Goal: Task Accomplishment & Management: Use online tool/utility

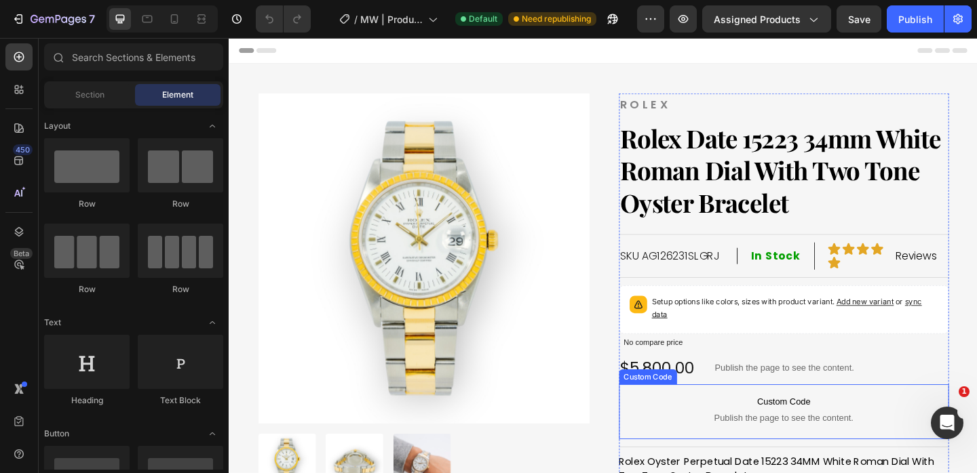
click at [813, 434] on span "Custom Code" at bounding box center [833, 434] width 360 height 16
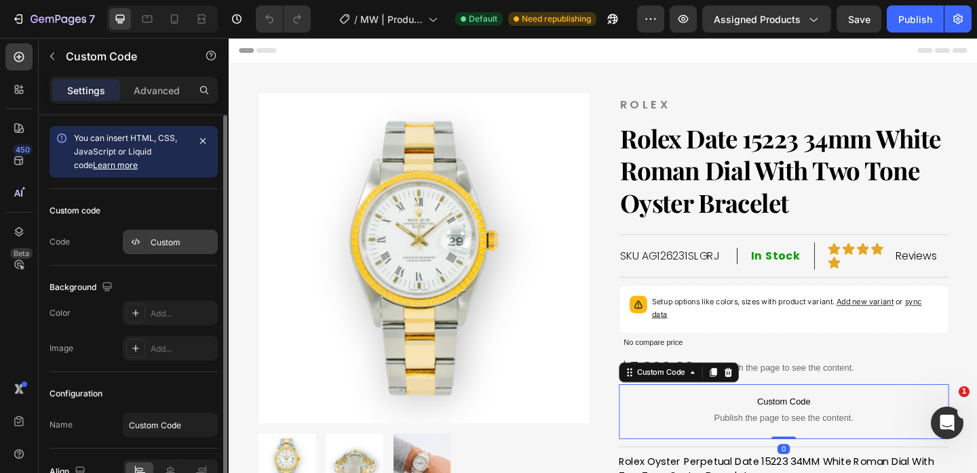
click at [197, 243] on div "Custom" at bounding box center [183, 243] width 64 height 12
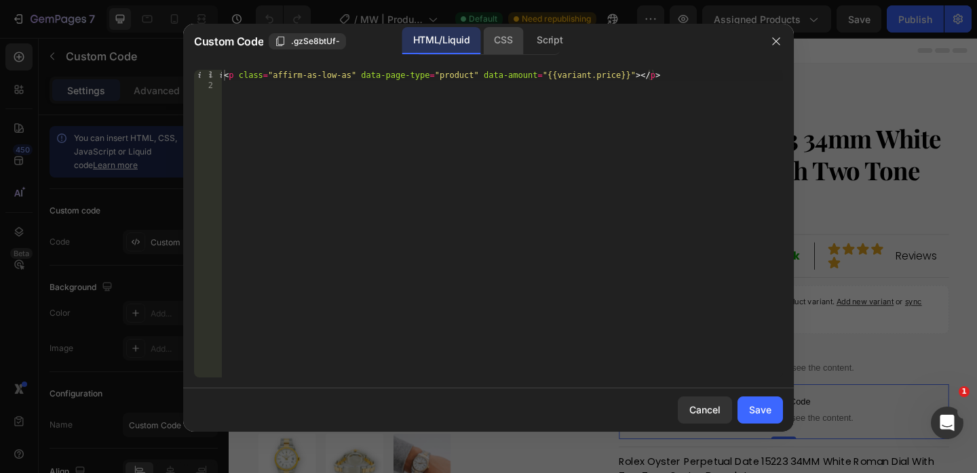
click at [526, 50] on div "CSS" at bounding box center [549, 40] width 47 height 27
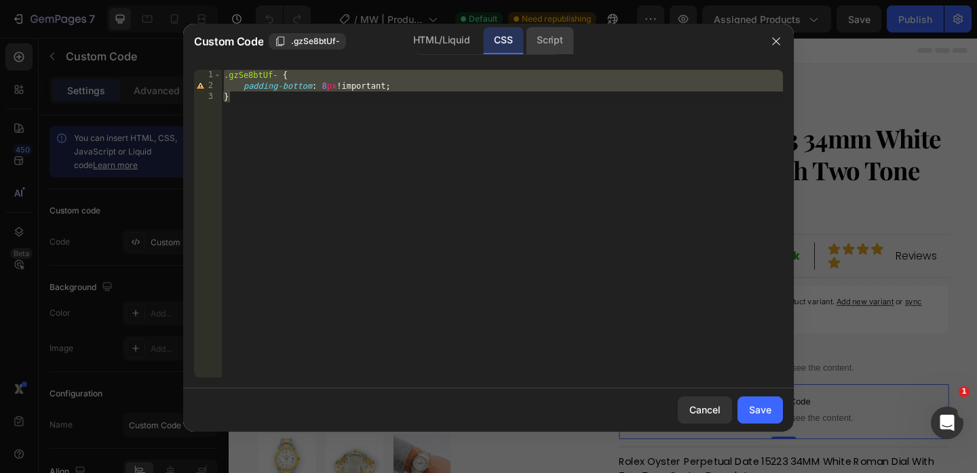
click at [548, 50] on div "Script" at bounding box center [549, 40] width 47 height 27
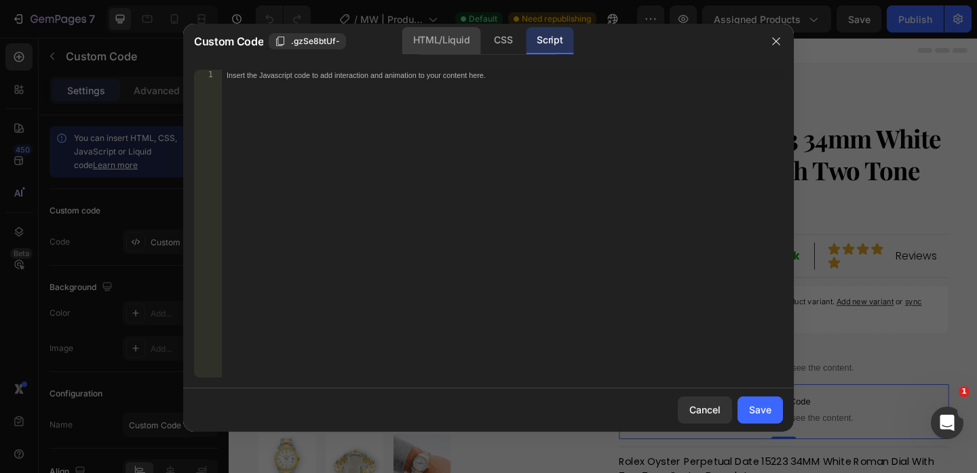
click at [483, 45] on div "HTML/Liquid" at bounding box center [503, 40] width 40 height 27
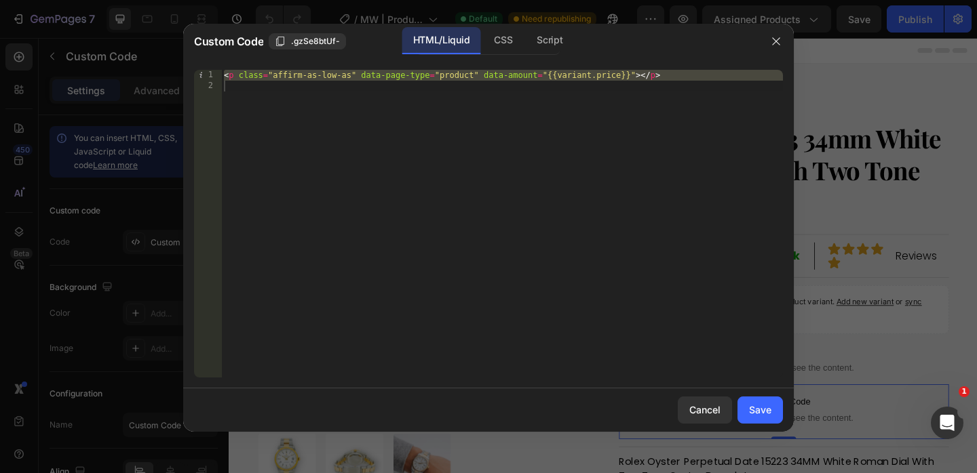
click at [423, 104] on div "< p class = "affirm-as-low-as" data-page-type = "product" data-amount = "{{vari…" at bounding box center [502, 235] width 562 height 330
type textarea "<p class="affirm-as-low-as" data-page-type="product" data-amount="{{variant.pri…"
click at [423, 104] on div "< p class = "affirm-as-low-as" data-page-type = "product" data-amount = "{{vari…" at bounding box center [502, 235] width 562 height 330
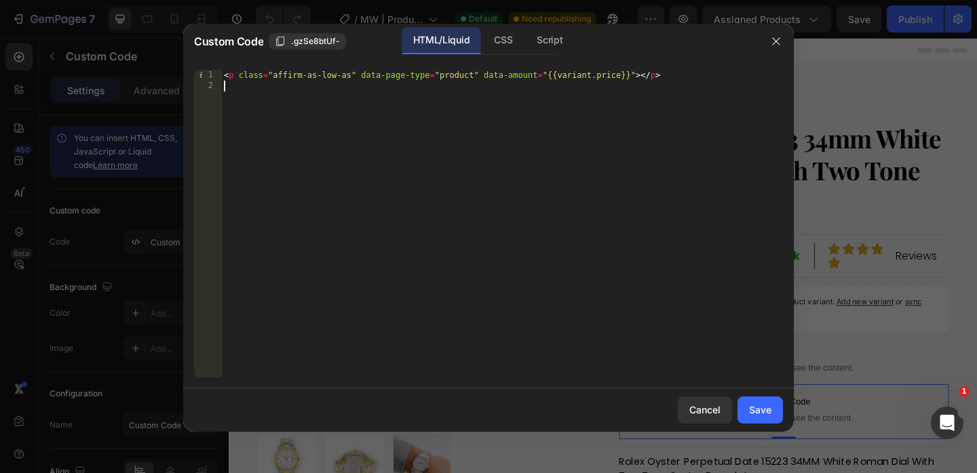
type textarea "<p class="affirm-as-low-as" data-page-type="product" data-amount="{{variant.pri…"
click at [427, 82] on div "< p class = "affirm-as-low-as" data-page-type = "product" data-amount = "{{vari…" at bounding box center [502, 235] width 562 height 330
click at [423, 70] on div "< p class = "affirm-as-low-as" data-page-type = "product" data-amount = "{{vari…" at bounding box center [502, 235] width 562 height 330
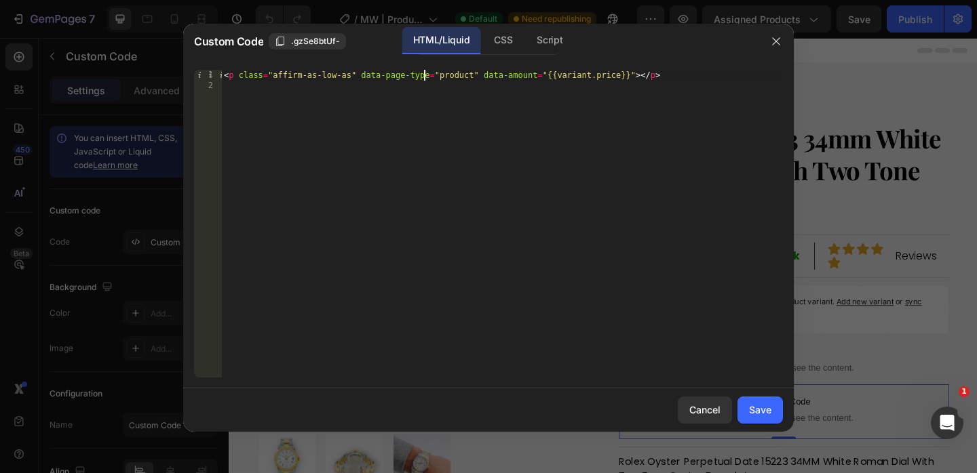
click at [423, 70] on div "< p class = "affirm-as-low-as" data-page-type = "product" data-amount = "{{vari…" at bounding box center [502, 235] width 562 height 330
type textarea "<p class="affirm-as-low-as" data-page-type="product" data-amount="{{variant.pri…"
click at [773, 41] on icon "button" at bounding box center [776, 41] width 11 height 11
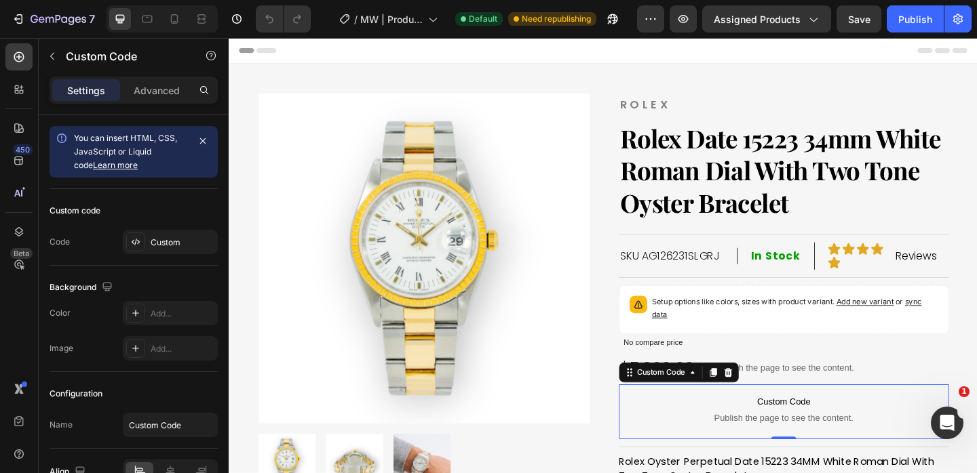
click at [809, 448] on span "Publish the page to see the content." at bounding box center [833, 452] width 360 height 14
click at [699, 401] on div "Custom Code" at bounding box center [699, 402] width 58 height 12
click at [809, 442] on span "Custom Code" at bounding box center [833, 434] width 360 height 16
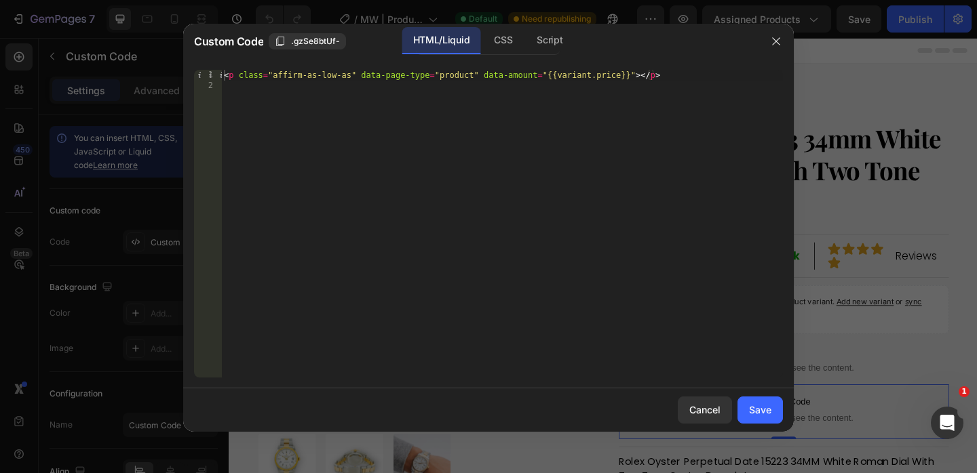
click at [406, 151] on div "< p class = "affirm-as-low-as" data-page-type = "product" data-amount = "{{vari…" at bounding box center [502, 235] width 562 height 330
type textarea "<p class="affirm-as-low-as" data-page-type="product" data-amount="{{variant.pri…"
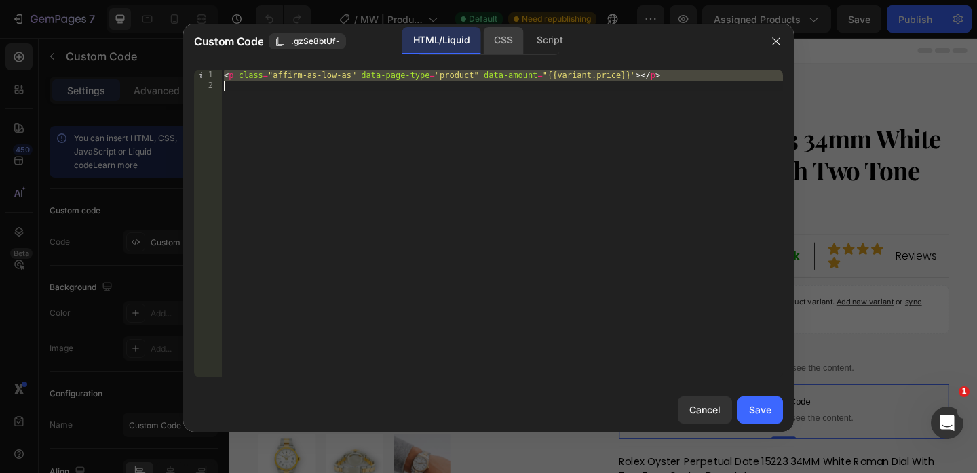
click at [526, 53] on div "CSS" at bounding box center [549, 40] width 47 height 27
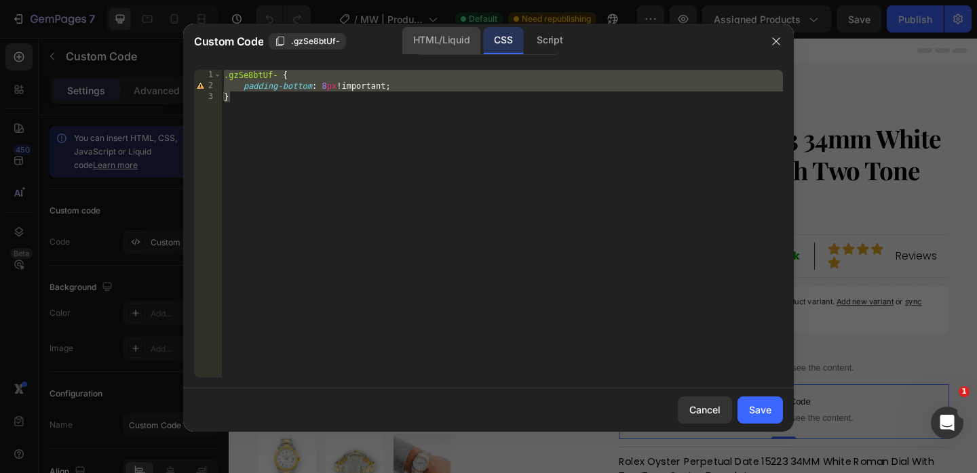
click at [463, 52] on div "HTML/Liquid" at bounding box center [441, 40] width 78 height 27
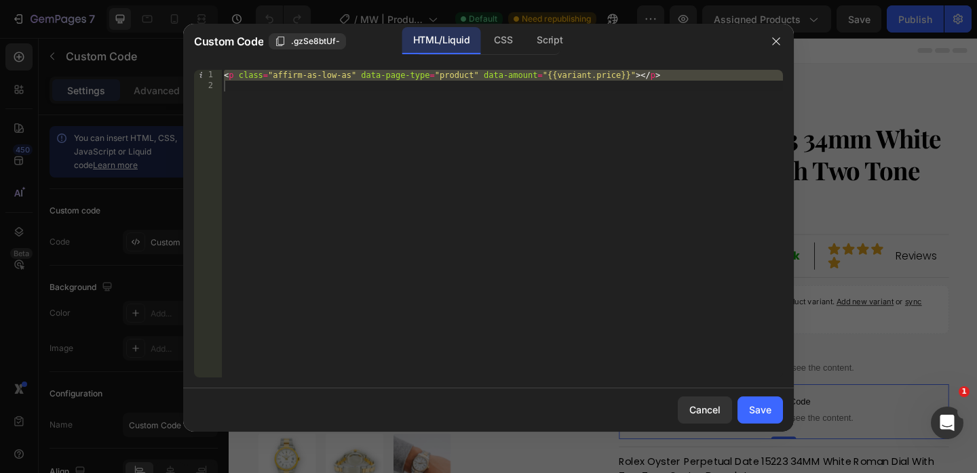
click at [499, 54] on div "HTML/Liquid CSS Script" at bounding box center [488, 41] width 144 height 28
click at [526, 47] on div "CSS" at bounding box center [549, 40] width 47 height 27
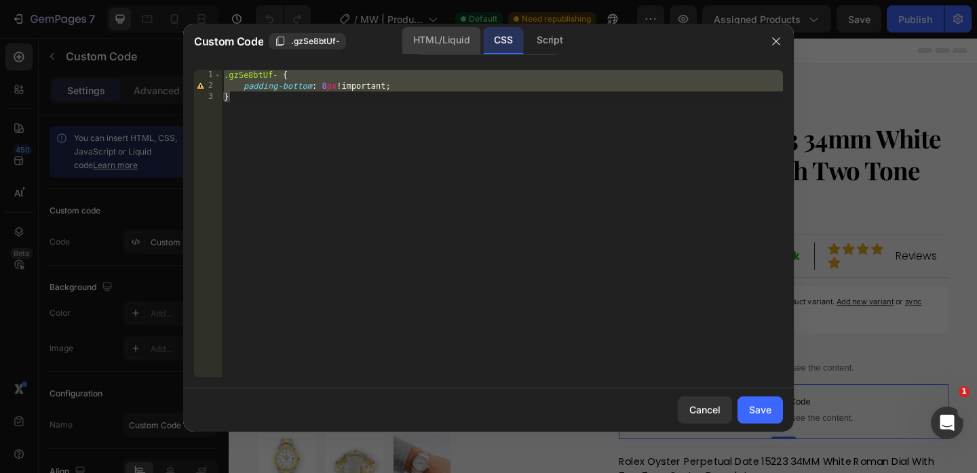
click at [453, 46] on div "HTML/Liquid" at bounding box center [441, 40] width 78 height 27
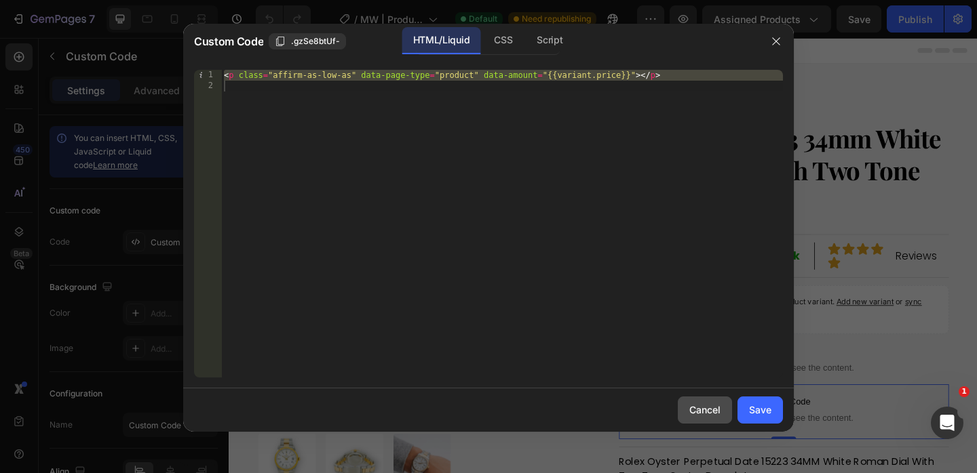
click at [699, 412] on div "Cancel" at bounding box center [704, 410] width 31 height 14
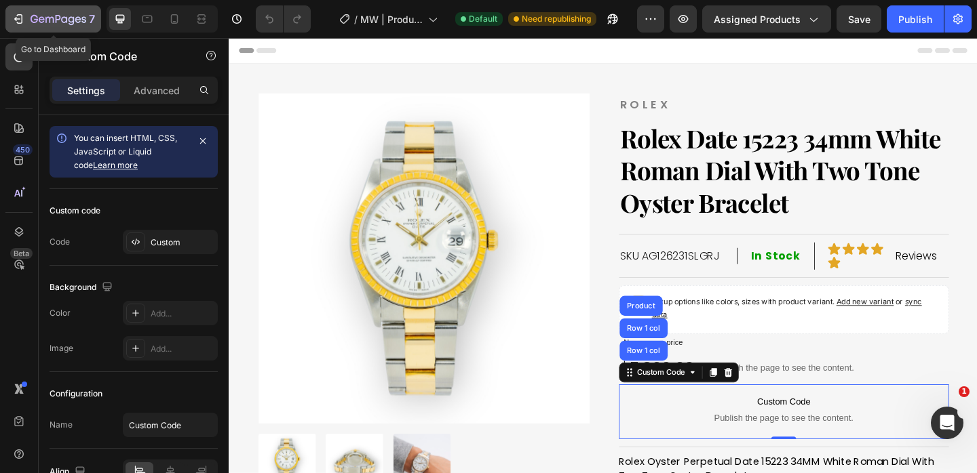
click at [41, 31] on button "7" at bounding box center [53, 18] width 96 height 27
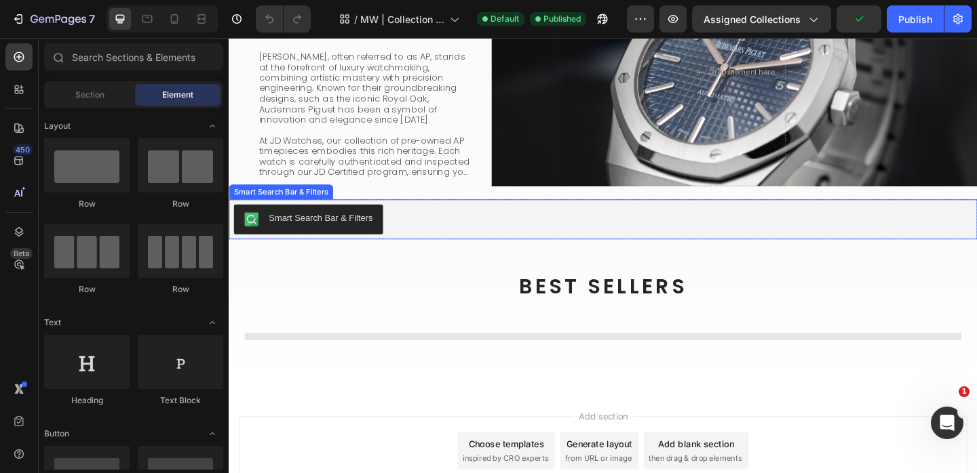
click at [352, 235] on div "Smart Search Bar & Filters" at bounding box center [328, 234] width 113 height 14
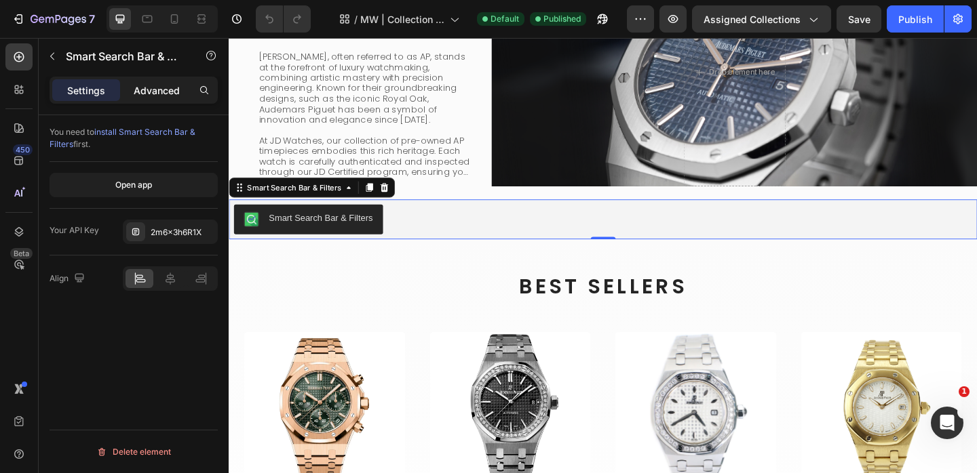
click at [145, 92] on p "Advanced" at bounding box center [157, 90] width 46 height 14
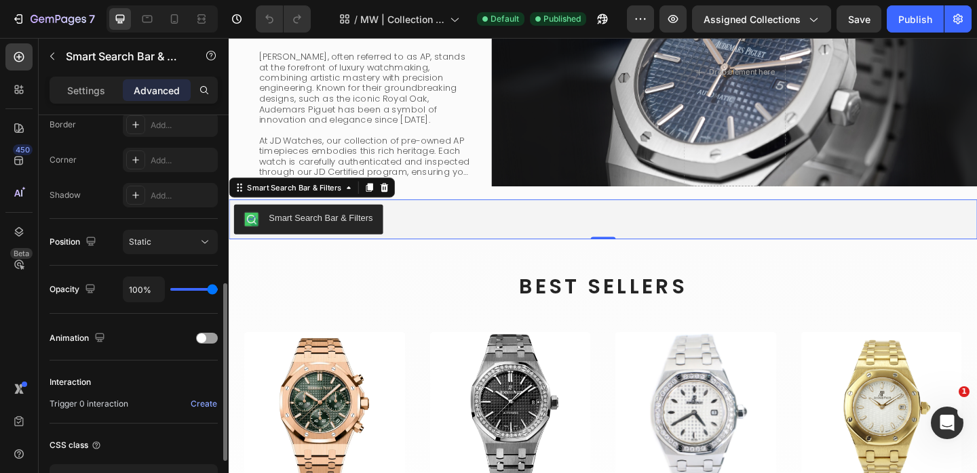
scroll to position [387, 0]
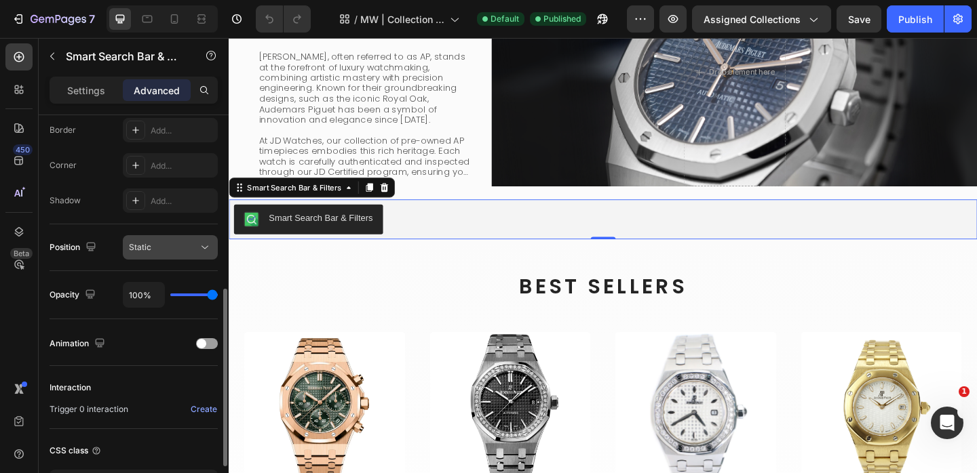
click at [162, 250] on div "Static" at bounding box center [163, 247] width 69 height 12
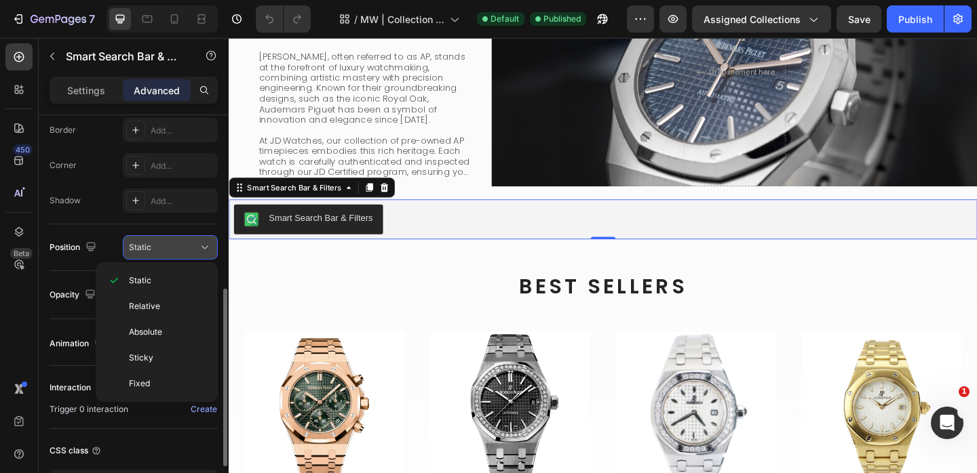
click at [162, 250] on div "Static" at bounding box center [163, 247] width 69 height 12
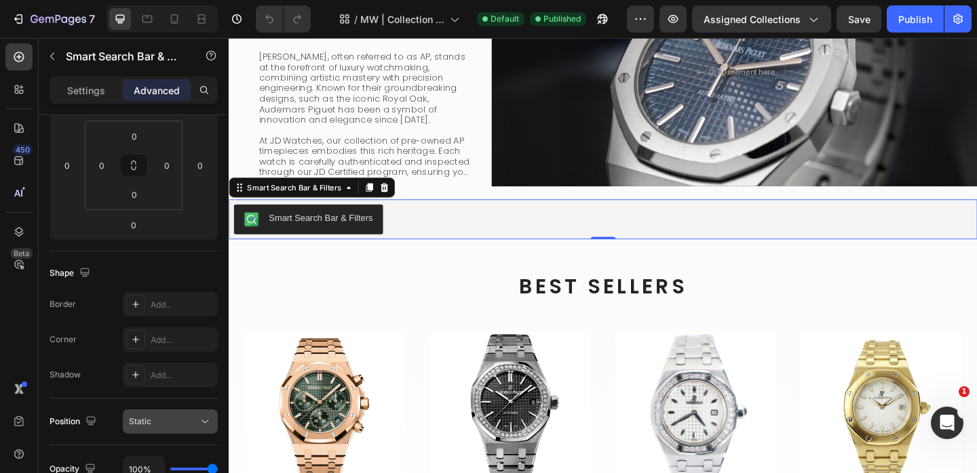
scroll to position [0, 0]
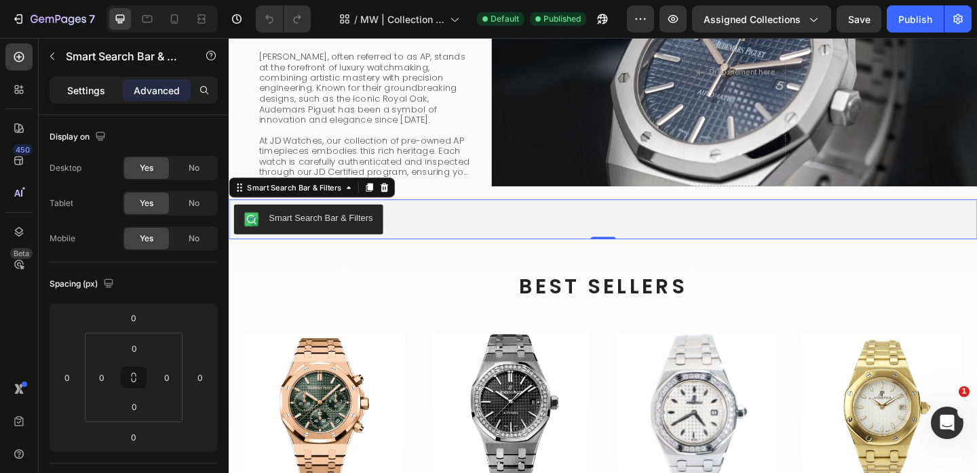
click at [83, 89] on p "Settings" at bounding box center [86, 90] width 38 height 14
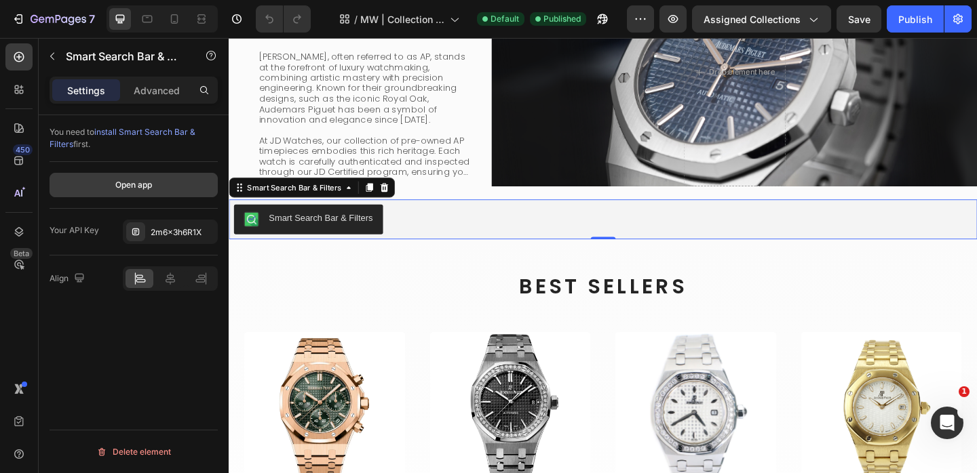
click at [102, 180] on button "Open app" at bounding box center [134, 185] width 168 height 24
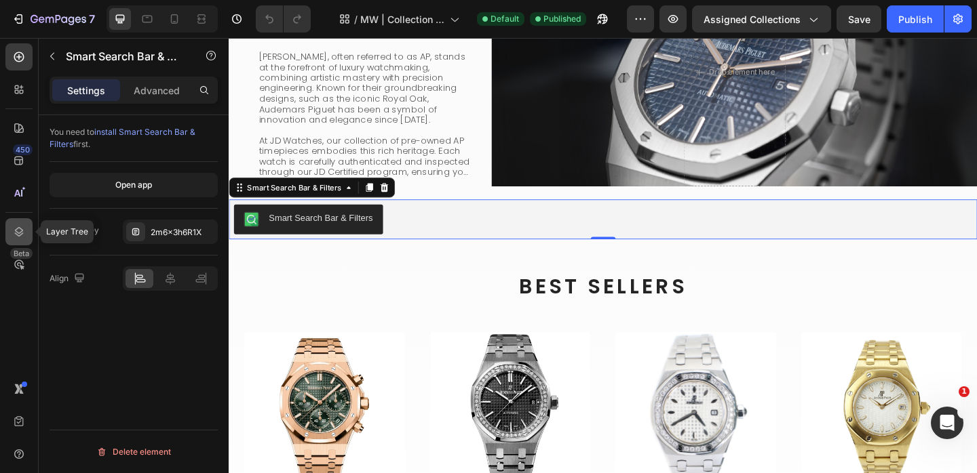
click at [18, 225] on icon at bounding box center [19, 232] width 14 height 14
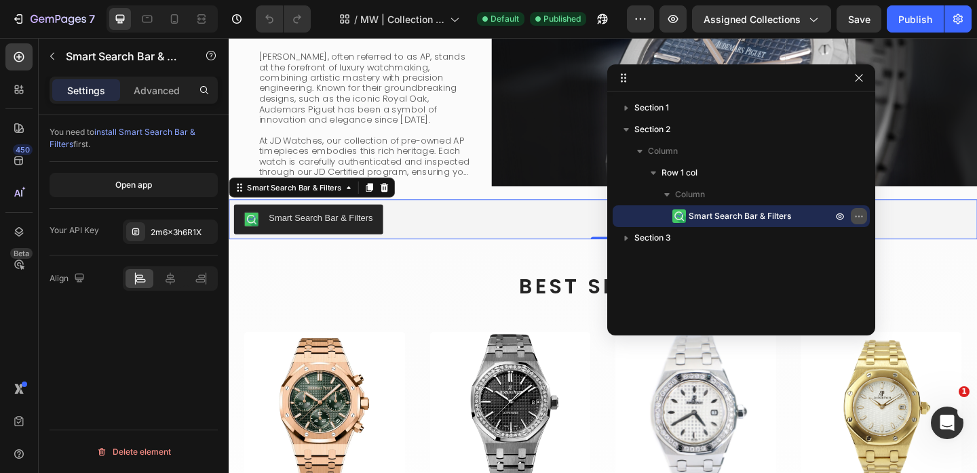
click at [859, 214] on icon "button" at bounding box center [858, 216] width 11 height 11
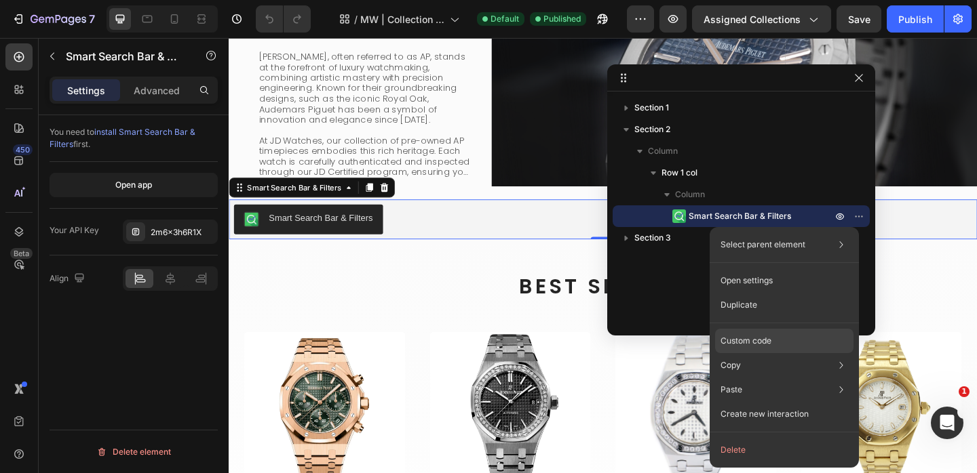
click at [794, 378] on div "Custom code" at bounding box center [784, 390] width 138 height 24
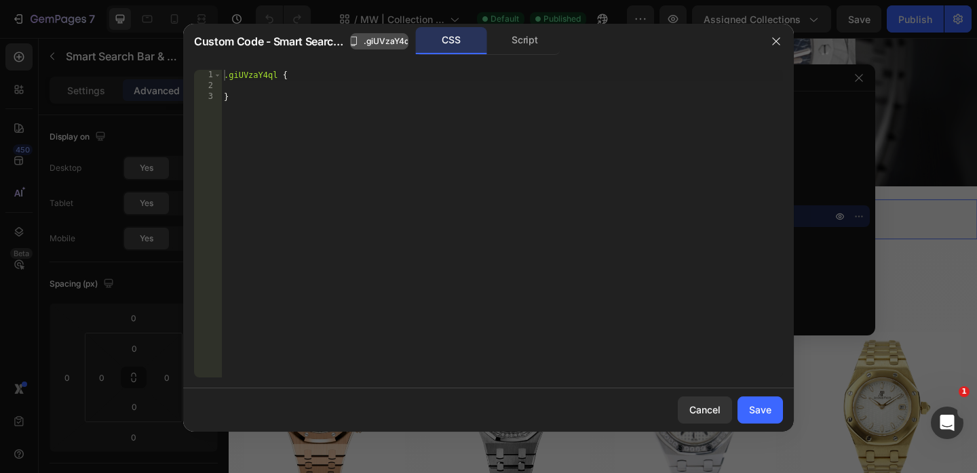
click at [366, 48] on button ".giUVzaY4ql" at bounding box center [379, 41] width 58 height 16
click at [447, 48] on div "CSS" at bounding box center [451, 40] width 71 height 27
click at [505, 44] on div "Script" at bounding box center [524, 40] width 71 height 27
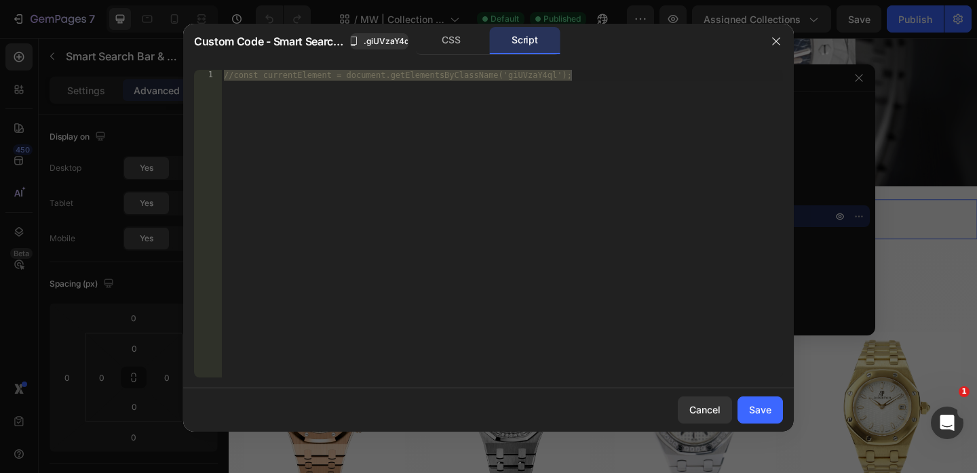
click at [452, 118] on div "//const currentElement = document.getElementsByClassName('giUVzaY4ql');" at bounding box center [502, 235] width 562 height 330
click at [457, 50] on div "CSS" at bounding box center [451, 40] width 71 height 27
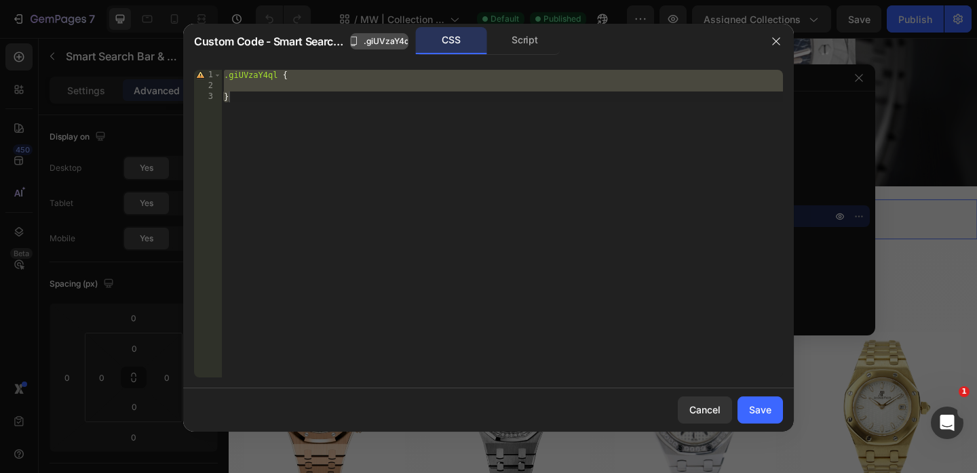
click at [363, 47] on button ".giUVzaY4ql" at bounding box center [379, 41] width 58 height 16
click at [390, 109] on div ".giUVzaY4ql { }" at bounding box center [502, 235] width 562 height 330
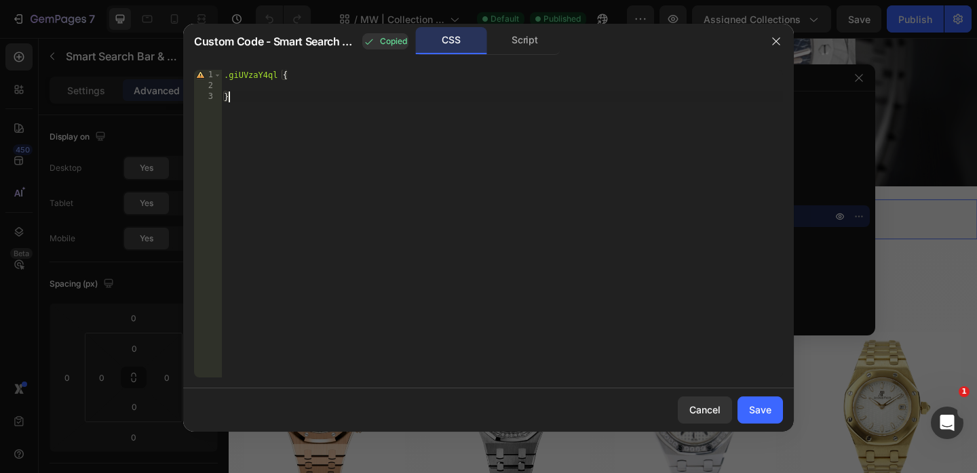
type textarea "}"
click at [705, 408] on div "Cancel" at bounding box center [704, 410] width 31 height 14
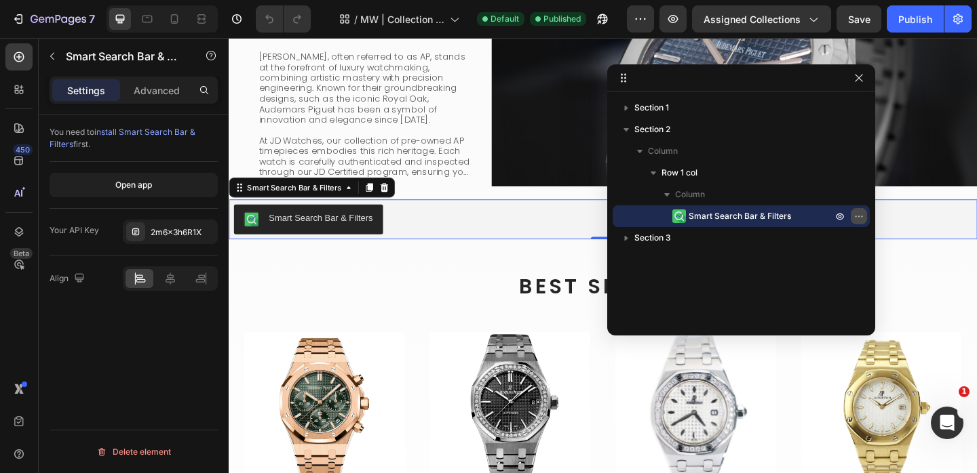
click at [861, 216] on icon "button" at bounding box center [861, 216] width 1 height 1
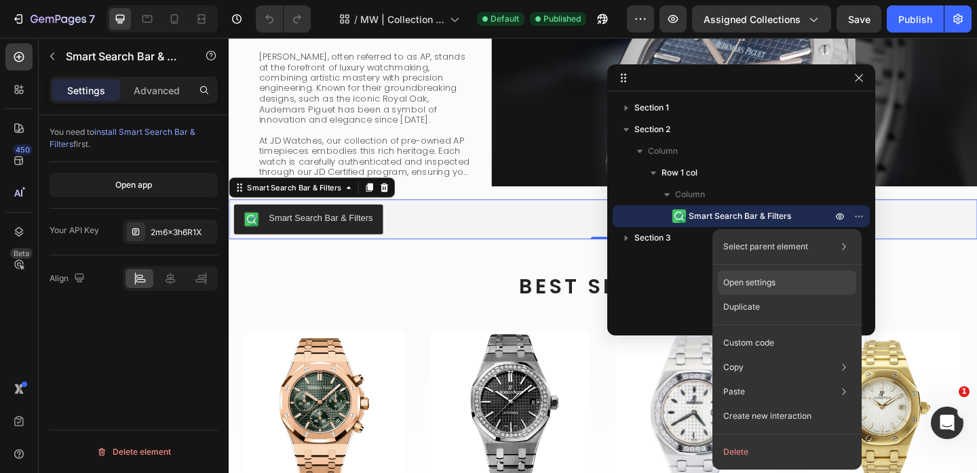
click at [778, 277] on div "Open settings" at bounding box center [787, 283] width 138 height 24
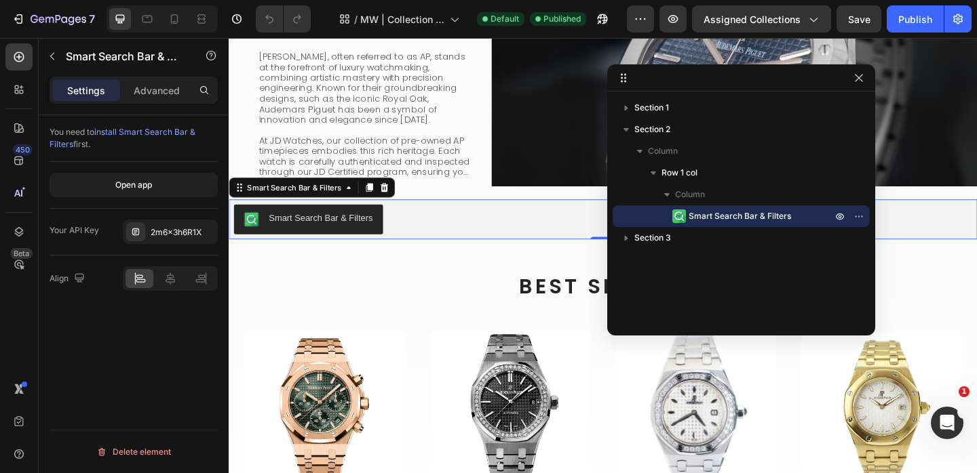
click at [178, 328] on div "You need to install Smart Search Bar & Filters first. Open app Your API Key 2m6…" at bounding box center [134, 313] width 190 height 397
click at [137, 92] on p "Advanced" at bounding box center [157, 90] width 46 height 14
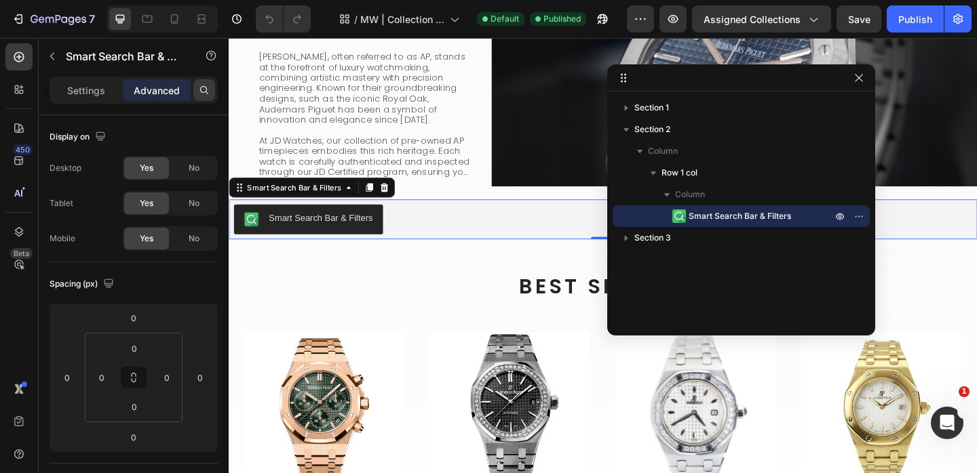
click at [206, 90] on icon at bounding box center [204, 90] width 11 height 11
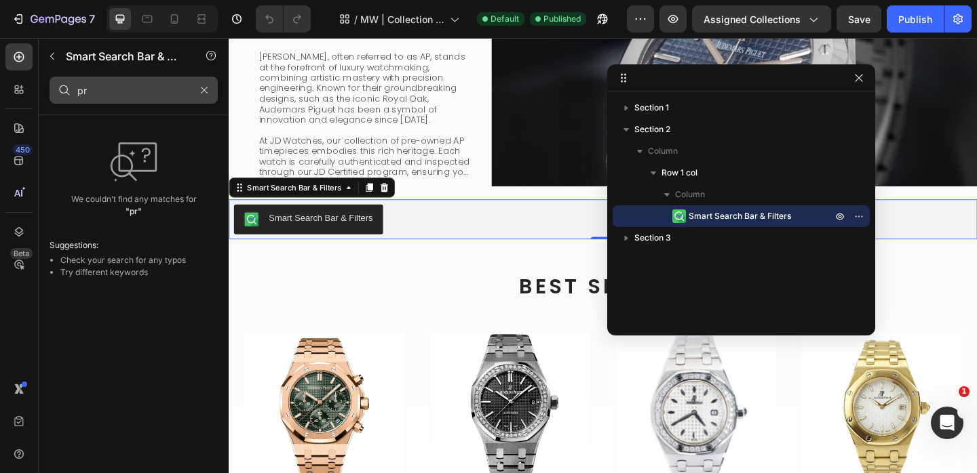
type input "pre"
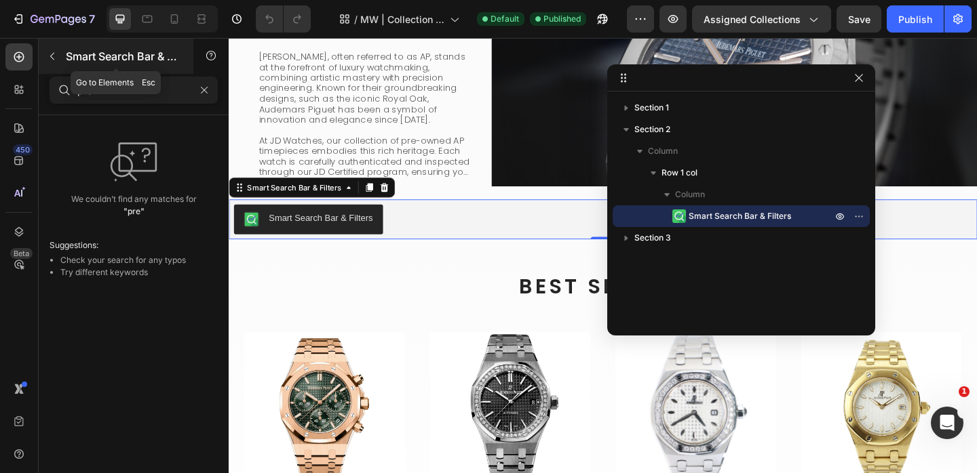
click at [53, 60] on icon "button" at bounding box center [52, 56] width 11 height 11
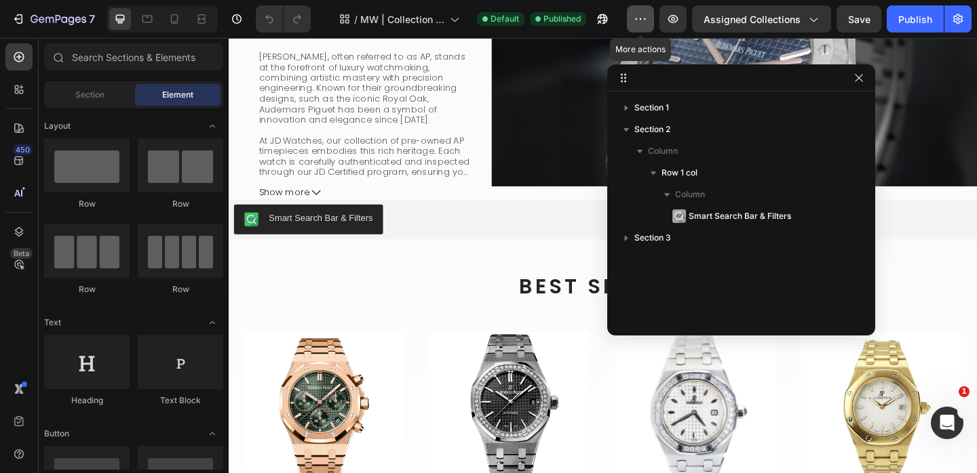
click at [636, 19] on icon "button" at bounding box center [641, 19] width 14 height 14
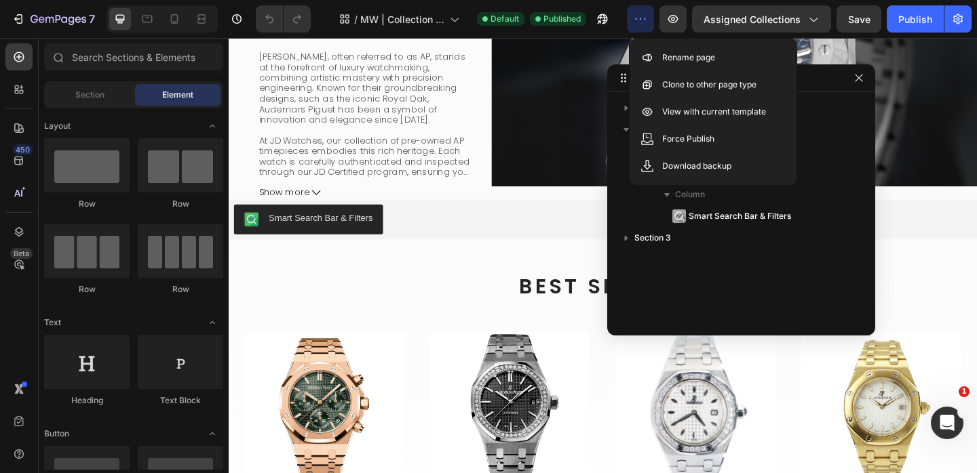
click at [636, 19] on icon "button" at bounding box center [641, 19] width 14 height 14
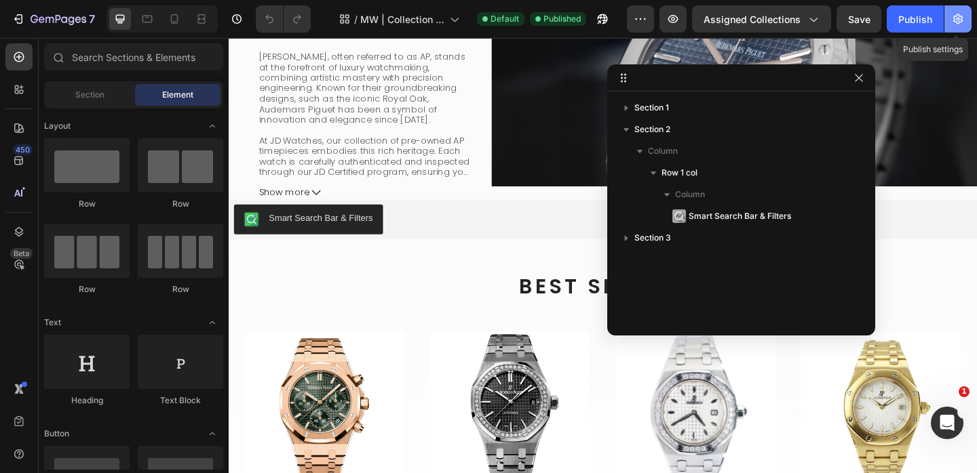
click at [956, 23] on icon "button" at bounding box center [957, 19] width 9 height 10
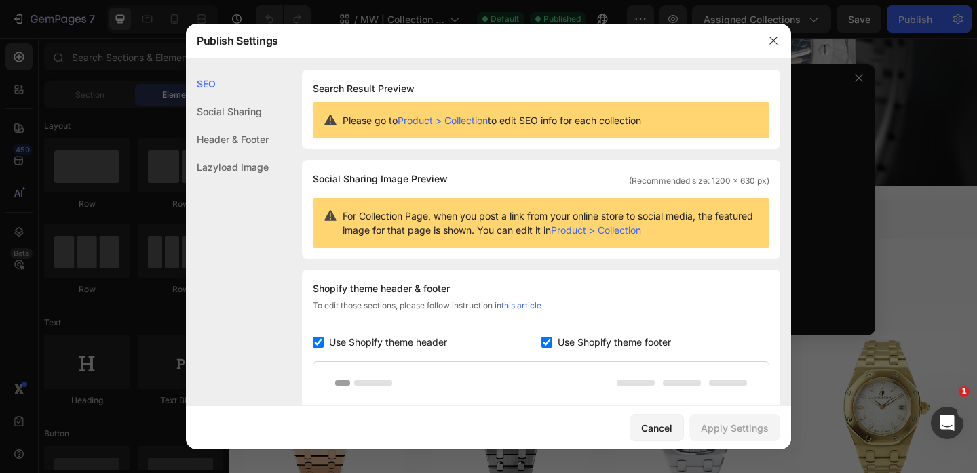
click at [247, 153] on div "Header & Footer" at bounding box center [227, 167] width 83 height 28
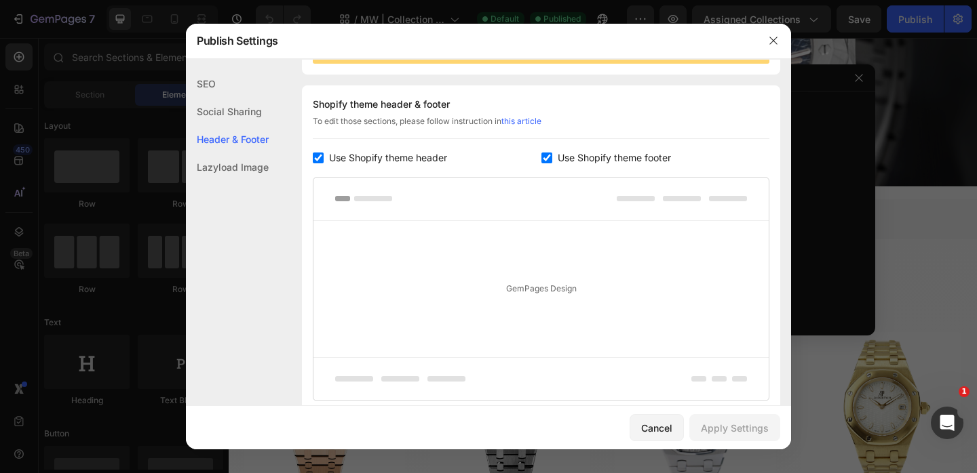
scroll to position [197, 0]
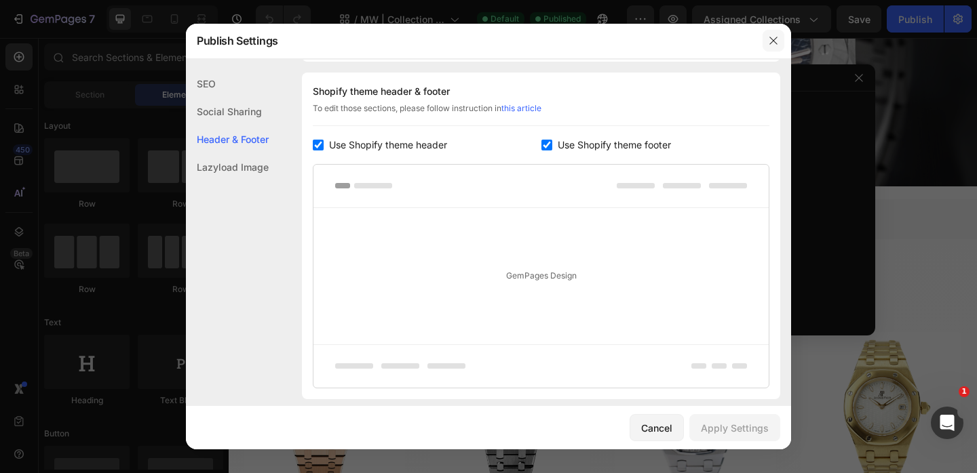
click at [775, 38] on icon "button" at bounding box center [773, 40] width 11 height 11
